Goal: Task Accomplishment & Management: Manage account settings

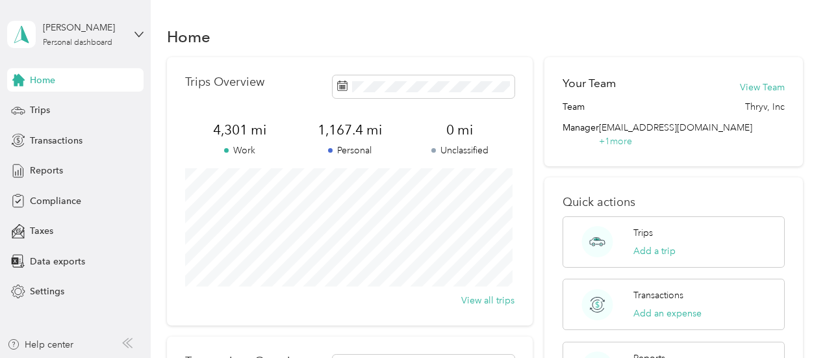
click at [401, 31] on div "Home" at bounding box center [485, 36] width 636 height 27
click at [475, 94] on span at bounding box center [423, 86] width 182 height 23
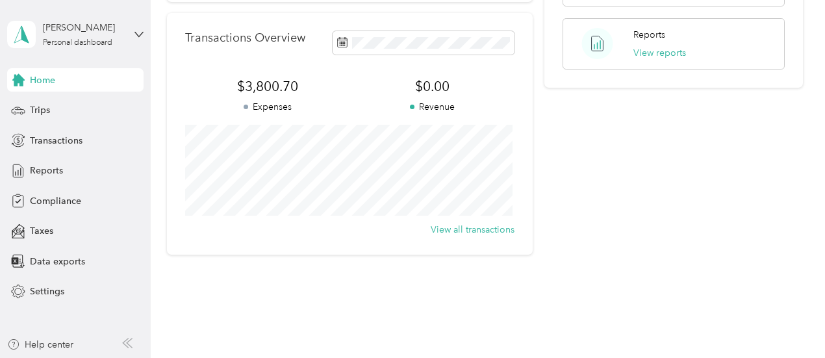
scroll to position [325, 0]
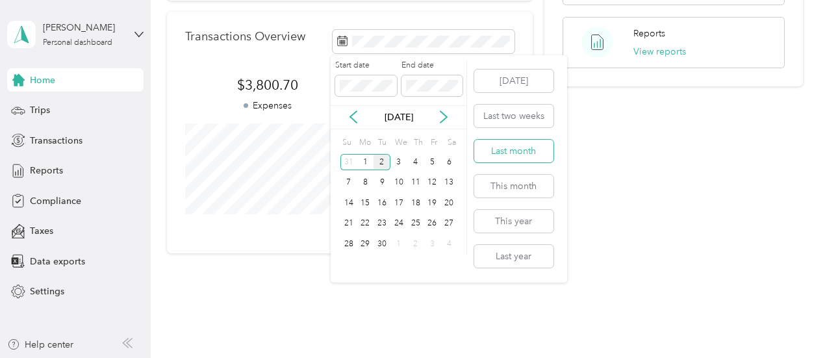
click at [543, 145] on button "Last month" at bounding box center [513, 151] width 79 height 23
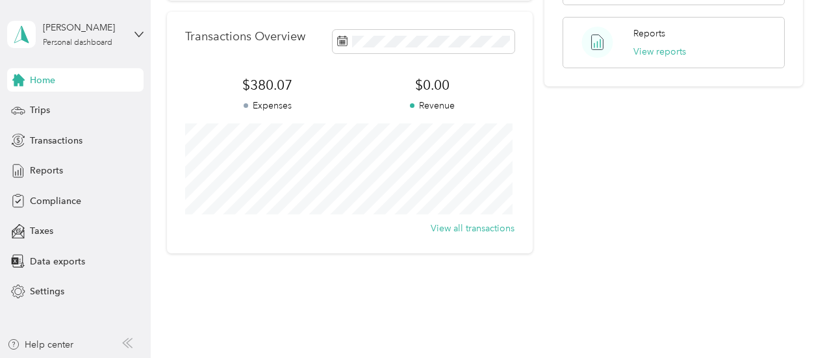
scroll to position [355, 0]
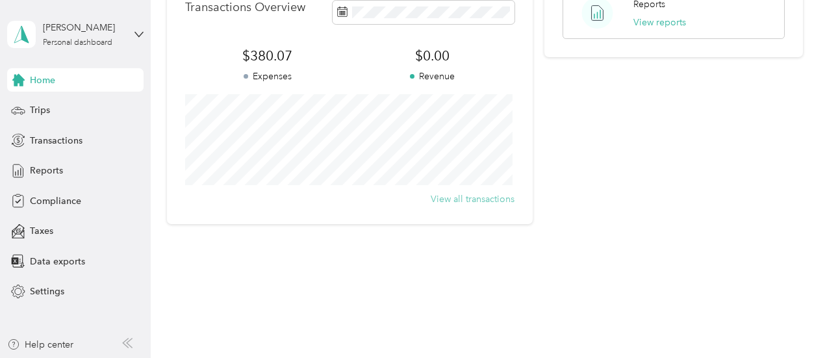
click at [489, 201] on button "View all transactions" at bounding box center [473, 199] width 84 height 14
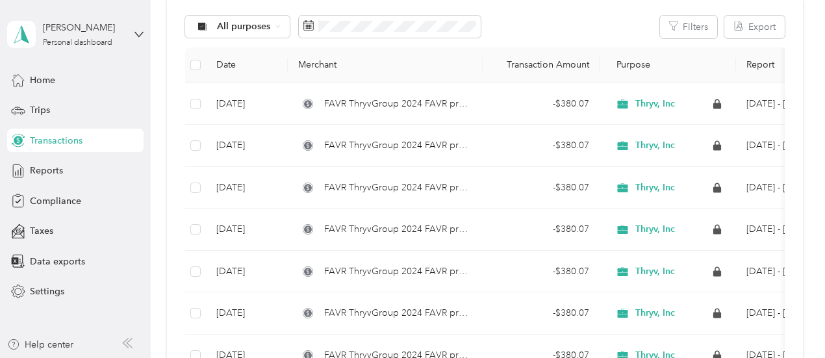
scroll to position [145, 0]
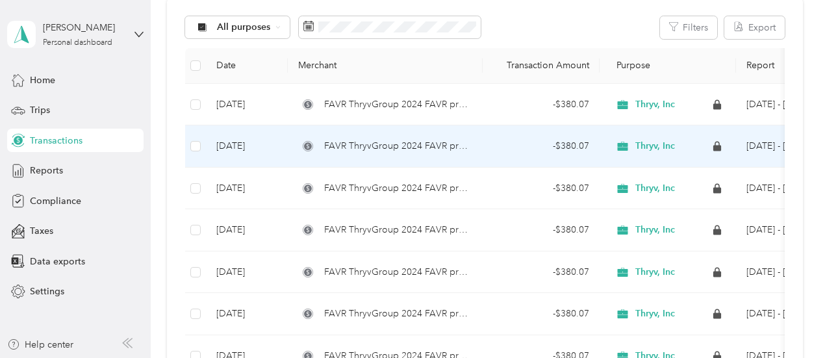
click at [240, 141] on td "Sep 2, 2025" at bounding box center [247, 146] width 82 height 42
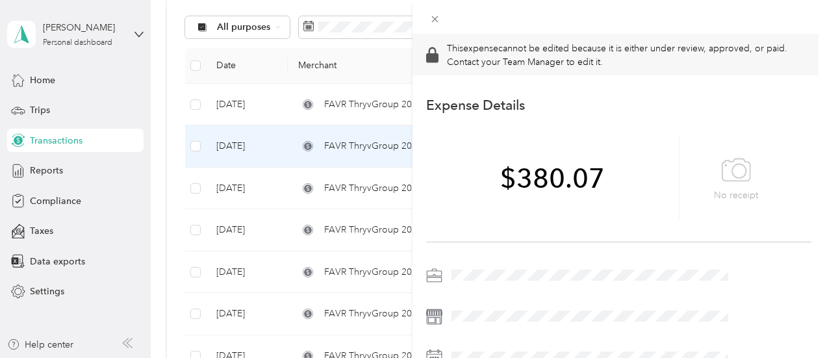
click at [43, 103] on div "This expense cannot be edited because it is either under review, approved, or p…" at bounding box center [412, 179] width 825 height 358
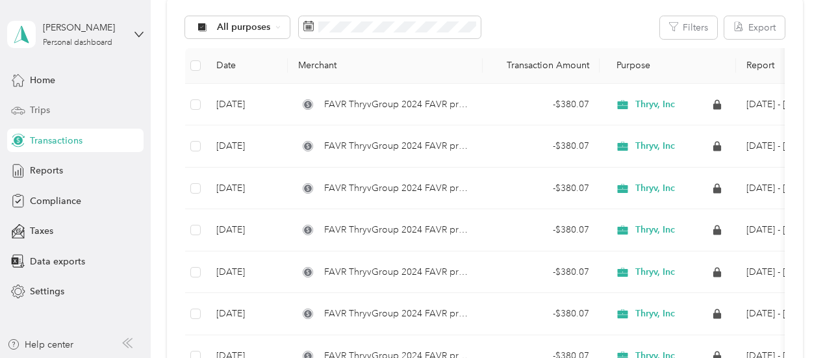
click at [45, 108] on span "Trips" at bounding box center [40, 110] width 20 height 14
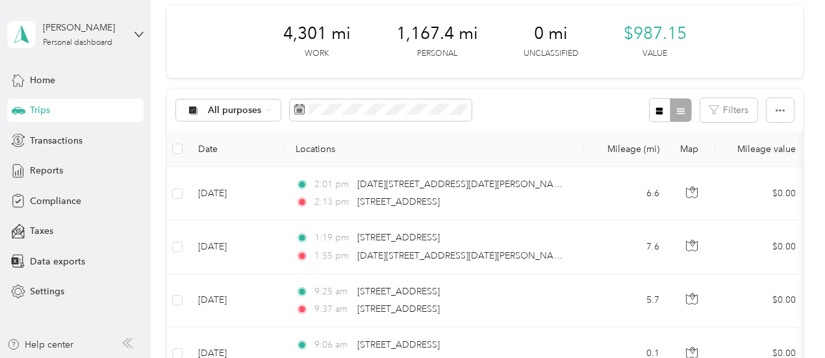
scroll to position [49, 0]
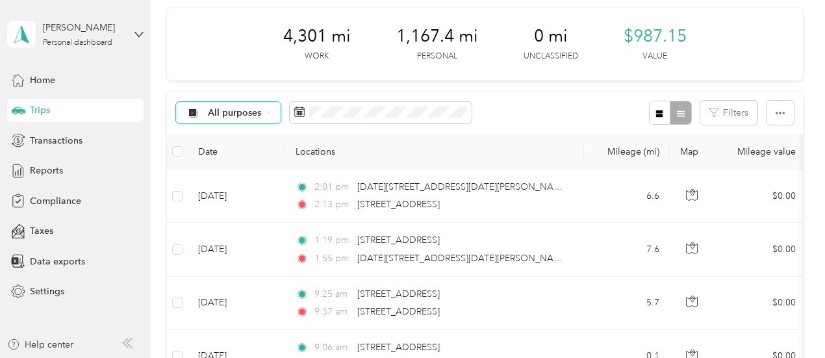
click at [268, 112] on icon at bounding box center [268, 113] width 3 height 2
click at [252, 159] on span "Unclassified" at bounding box center [239, 159] width 63 height 14
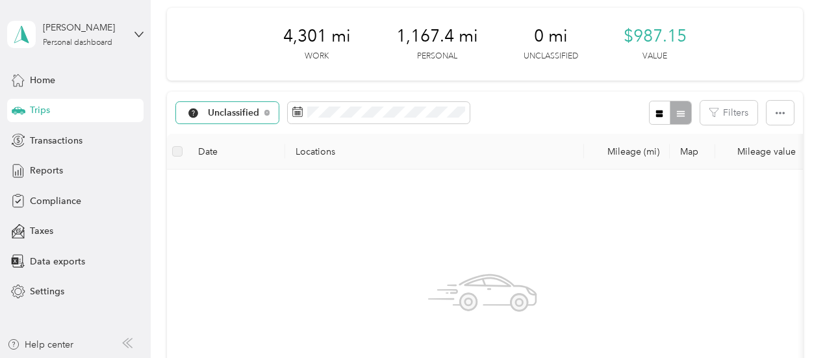
click at [247, 110] on span "Unclassified" at bounding box center [234, 112] width 52 height 9
click at [247, 181] on span "Thryv, Inc" at bounding box center [242, 182] width 68 height 14
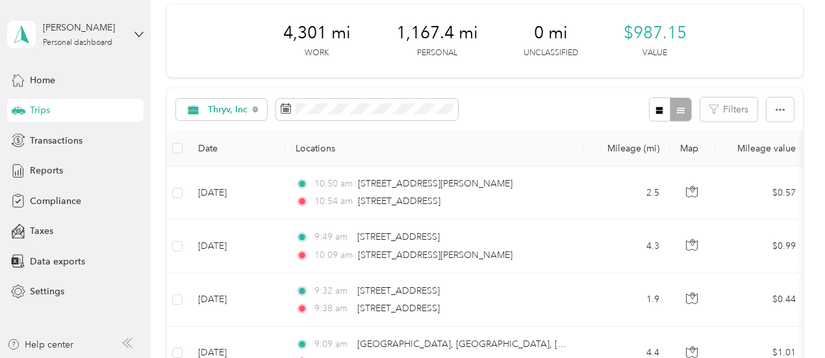
scroll to position [66, 0]
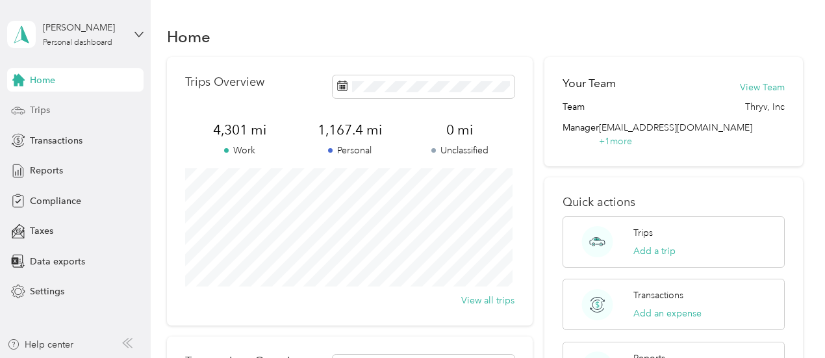
click at [52, 106] on div "Trips" at bounding box center [75, 110] width 136 height 23
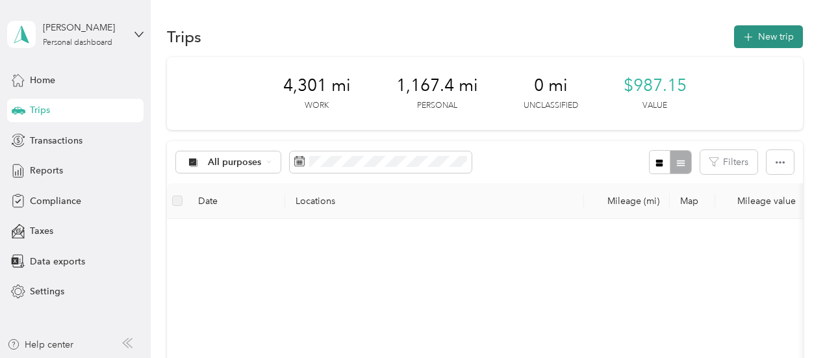
click at [748, 38] on icon "button" at bounding box center [747, 37] width 15 height 15
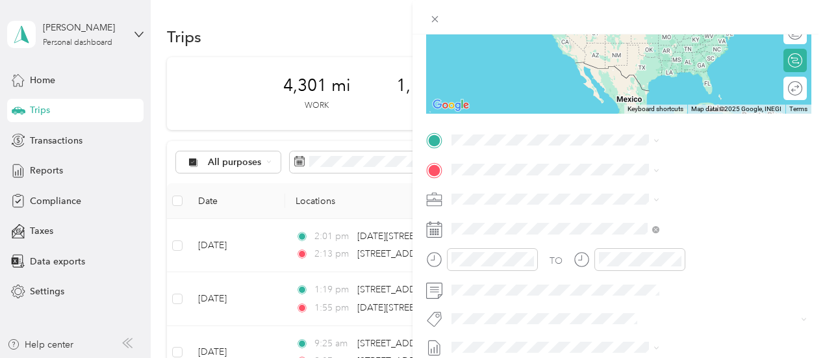
scroll to position [178, 0]
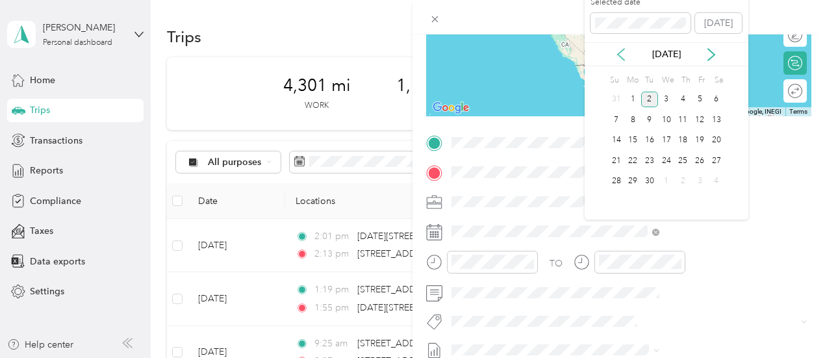
click at [621, 54] on icon at bounding box center [620, 54] width 13 height 13
click at [665, 161] on div "20" at bounding box center [666, 161] width 17 height 16
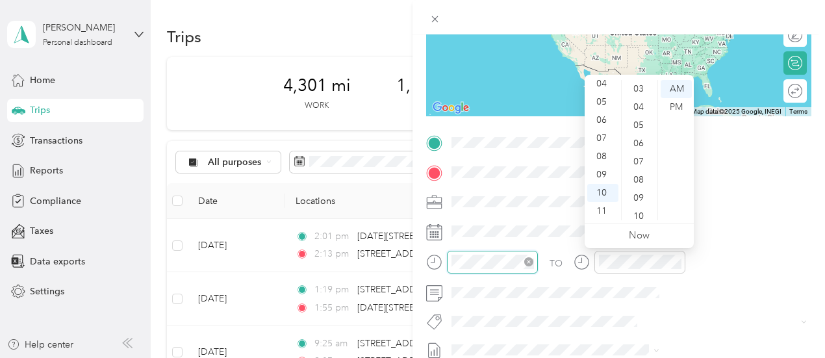
scroll to position [0, 0]
click at [726, 310] on div "TO Add photo" at bounding box center [618, 289] width 385 height 314
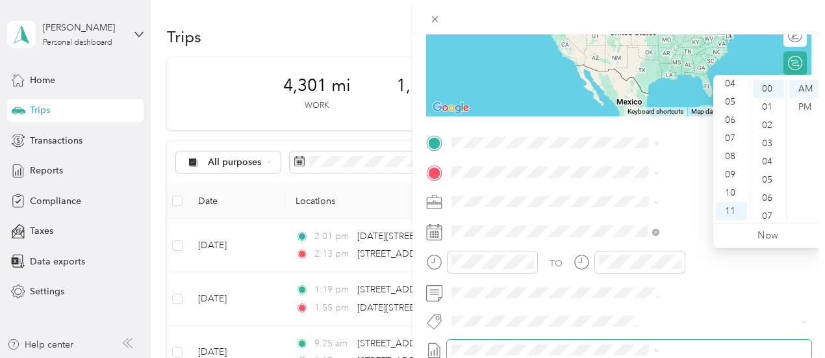
click at [721, 340] on span at bounding box center [629, 350] width 364 height 21
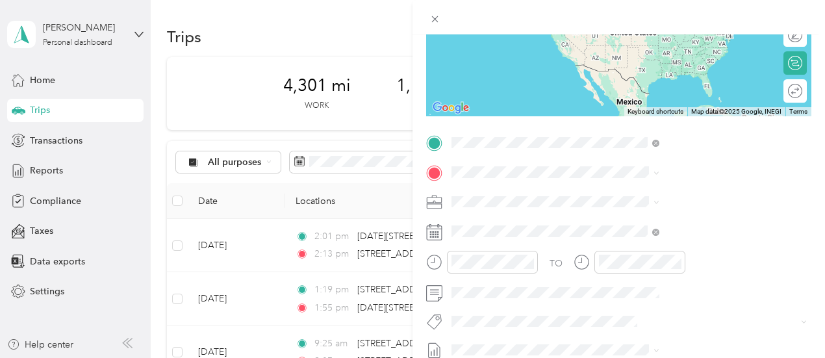
click at [630, 190] on span "[STREET_ADDRESS][US_STATE]" at bounding box center [678, 190] width 130 height 12
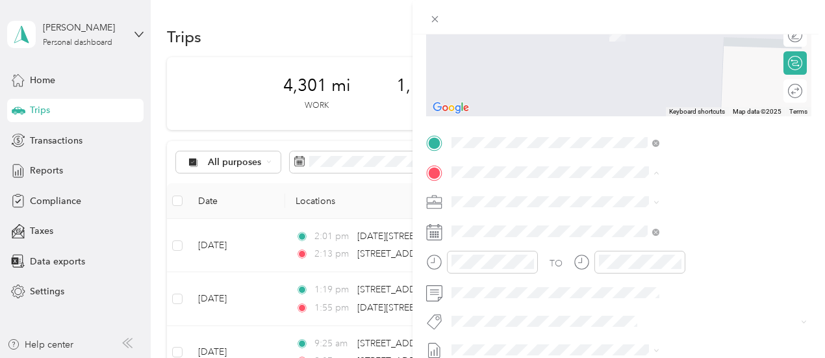
click at [634, 224] on span "[STREET_ADDRESS][PERSON_NAME][US_STATE]" at bounding box center [702, 224] width 179 height 23
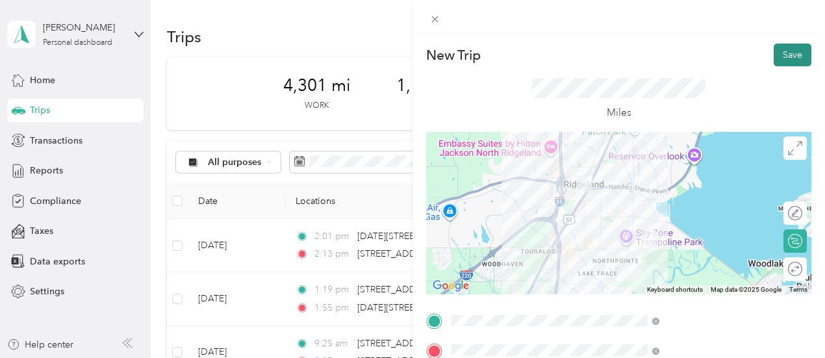
click at [776, 47] on button "Save" at bounding box center [792, 55] width 38 height 23
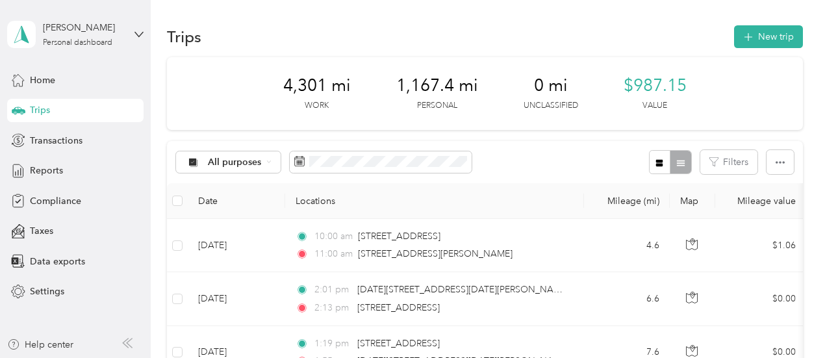
click at [598, 24] on div "Trips New trip" at bounding box center [485, 36] width 636 height 27
click at [760, 33] on button "New trip" at bounding box center [768, 36] width 69 height 23
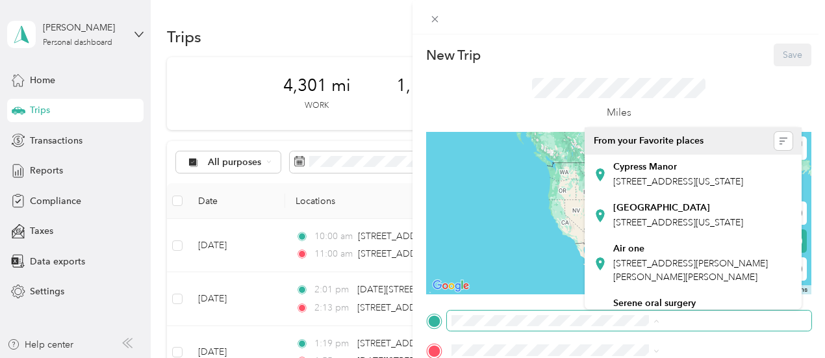
scroll to position [0, 5]
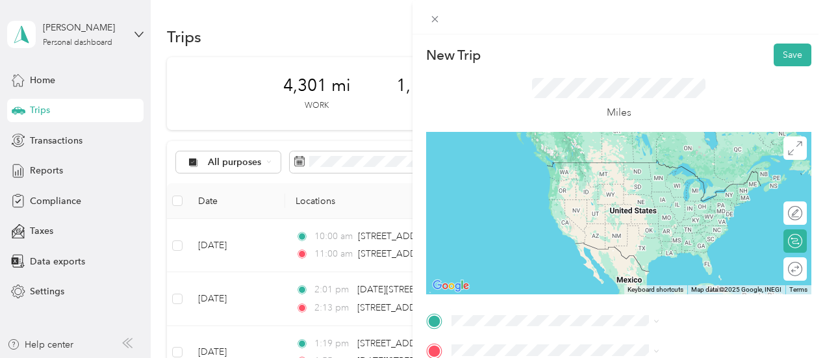
click at [681, 255] on span "[STREET_ADDRESS][PERSON_NAME][US_STATE]" at bounding box center [702, 253] width 179 height 23
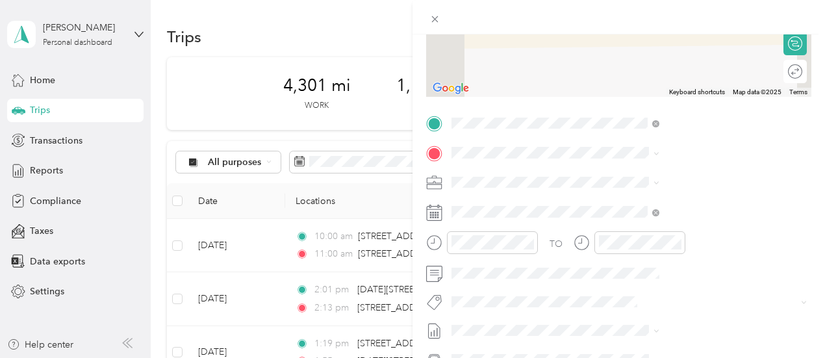
scroll to position [196, 0]
click at [631, 198] on span "[STREET_ADDRESS][US_STATE]" at bounding box center [678, 201] width 130 height 12
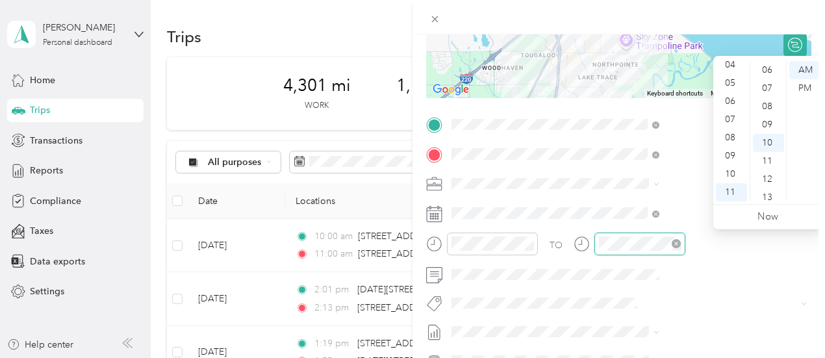
scroll to position [182, 0]
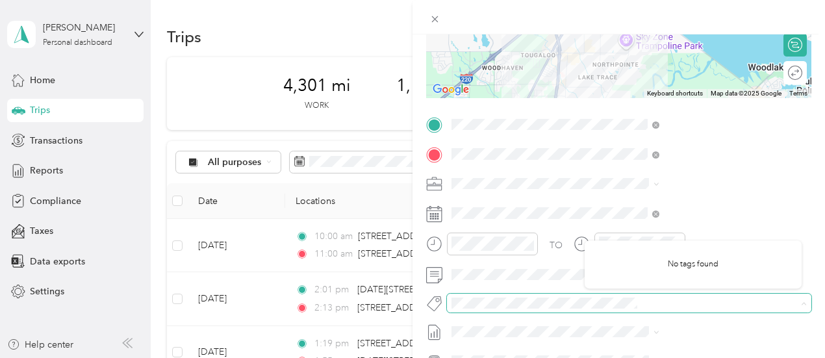
click at [668, 294] on span at bounding box center [629, 303] width 364 height 18
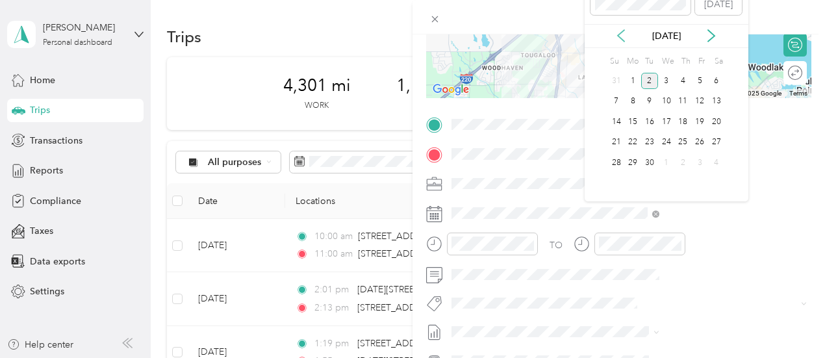
click at [622, 35] on icon at bounding box center [620, 35] width 13 height 13
click at [664, 144] on div "20" at bounding box center [666, 142] width 17 height 16
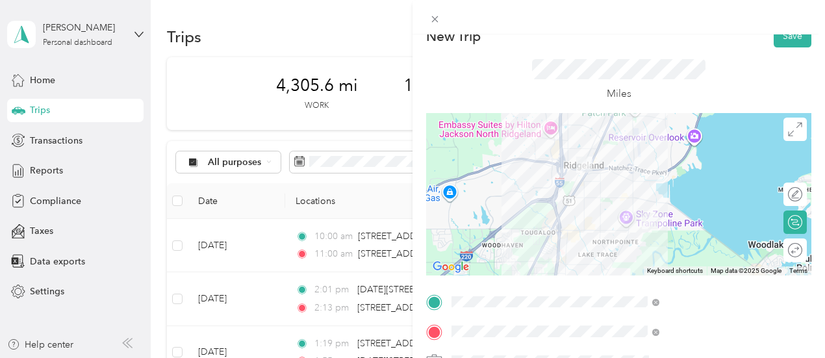
scroll to position [0, 0]
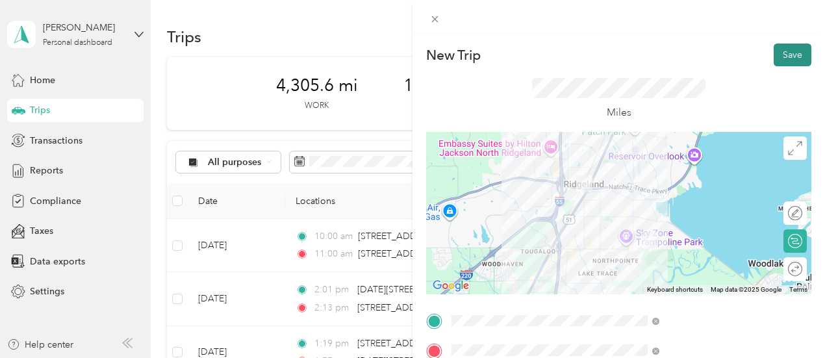
click at [794, 58] on button "Save" at bounding box center [792, 55] width 38 height 23
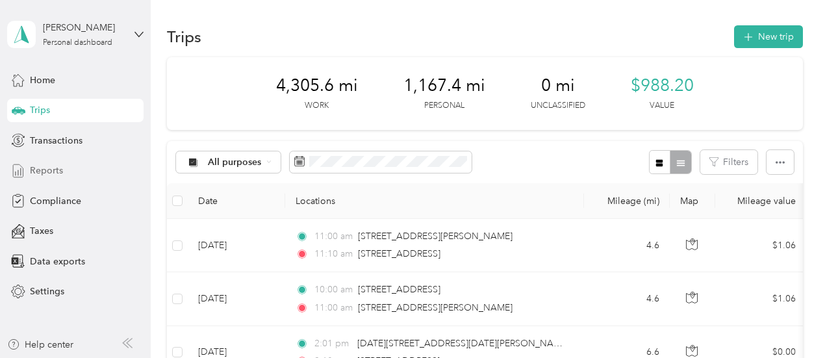
click at [62, 173] on div "Reports" at bounding box center [75, 170] width 136 height 23
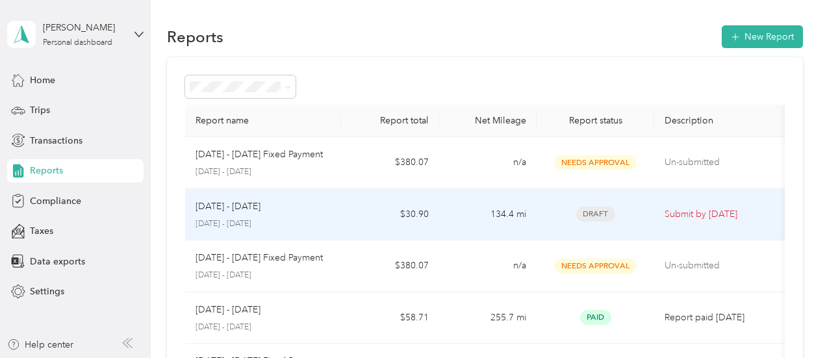
click at [316, 214] on div "[DATE] - [DATE] [DATE] - [DATE]" at bounding box center [263, 214] width 136 height 31
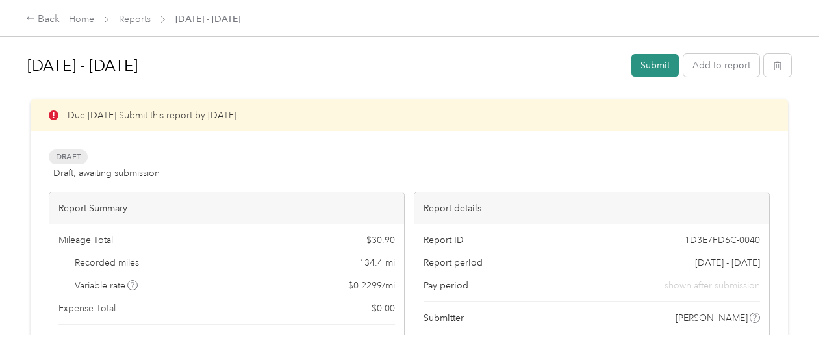
click at [647, 71] on button "Submit" at bounding box center [654, 65] width 47 height 23
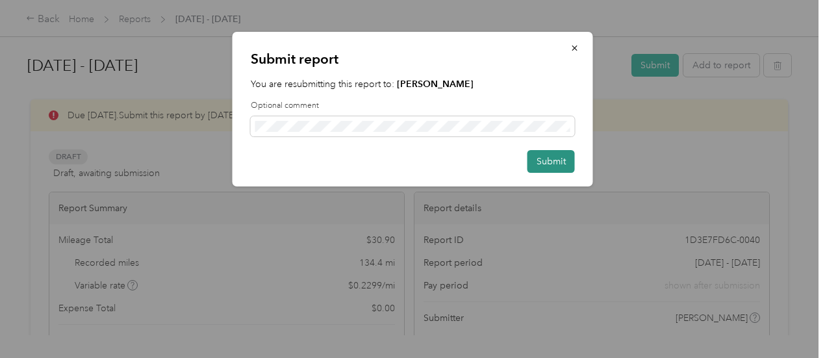
click at [568, 171] on button "Submit" at bounding box center [550, 161] width 47 height 23
